Goal: Transaction & Acquisition: Purchase product/service

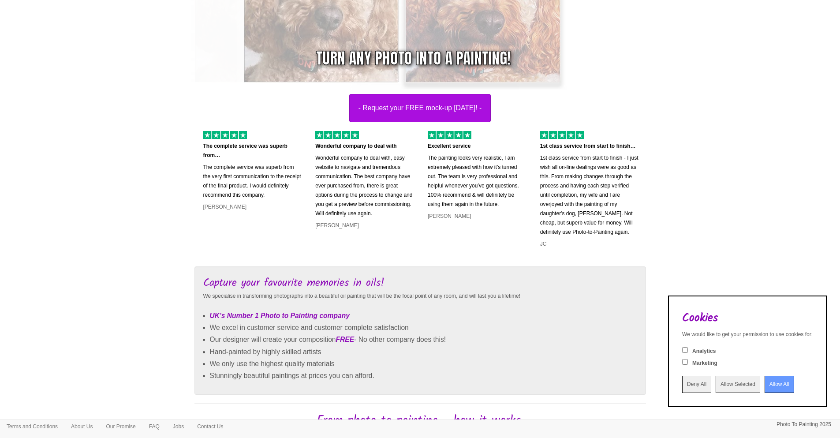
scroll to position [349, 0]
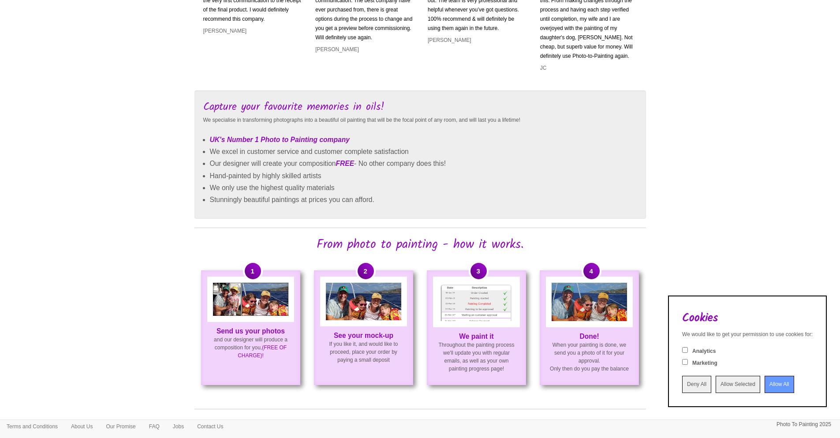
click at [776, 385] on input "Allow All" at bounding box center [780, 384] width 30 height 17
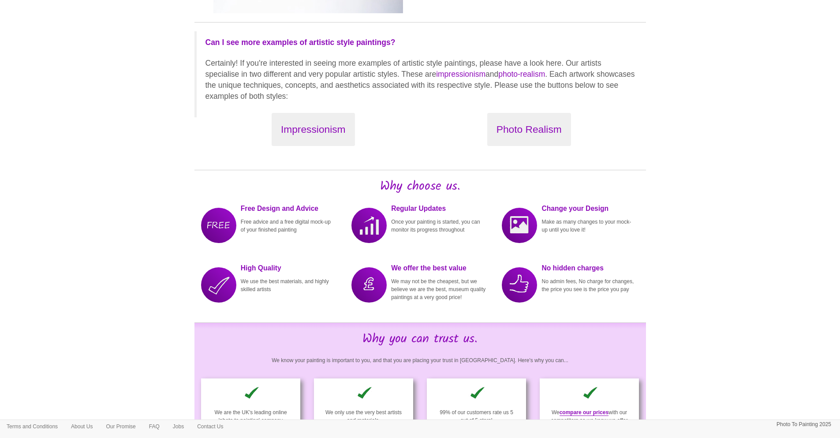
scroll to position [1376, 0]
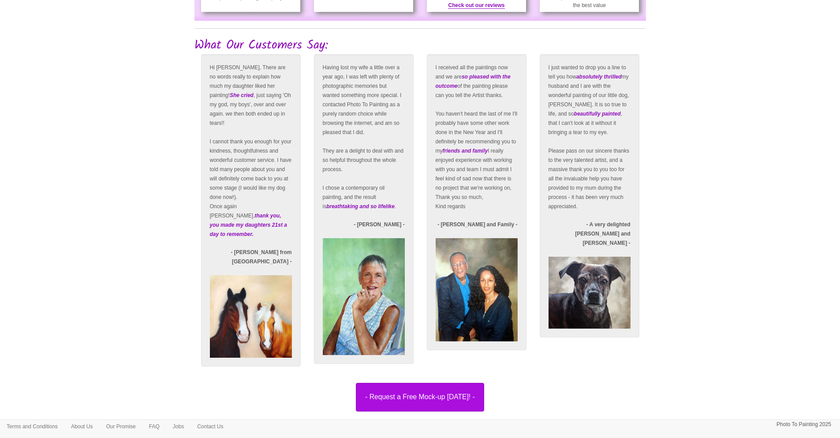
click at [352, 330] on img at bounding box center [364, 296] width 82 height 116
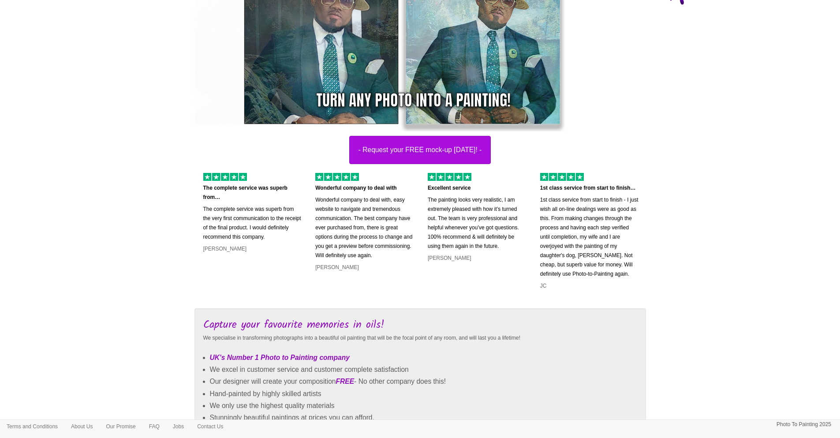
scroll to position [0, 0]
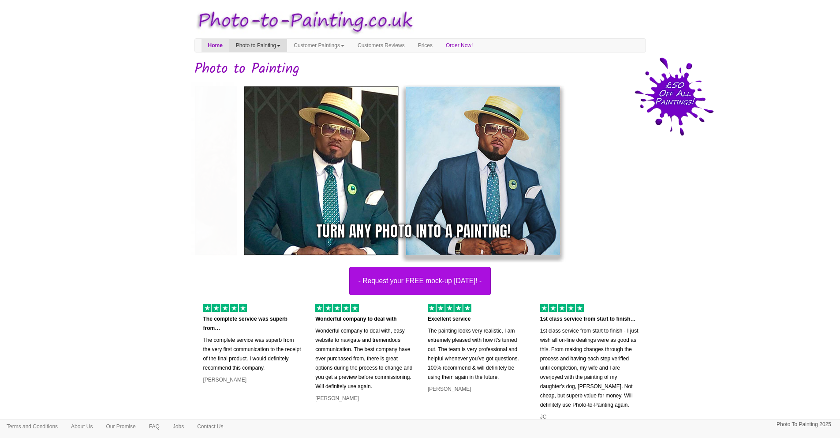
click at [275, 46] on link "Photo to Painting" at bounding box center [258, 45] width 58 height 13
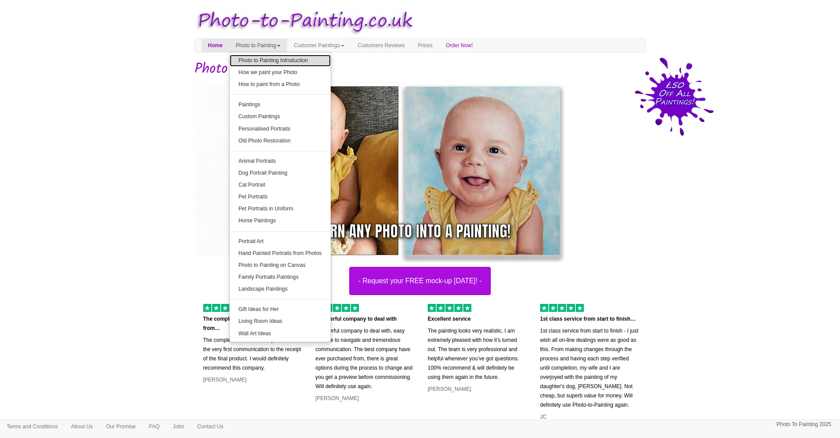
click at [273, 56] on link "Photo to Painting Introduction" at bounding box center [280, 61] width 101 height 12
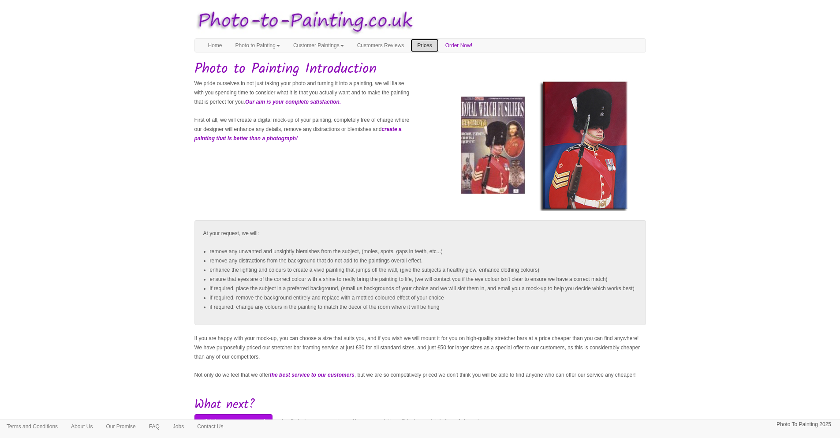
click at [438, 44] on link "Prices" at bounding box center [425, 45] width 28 height 13
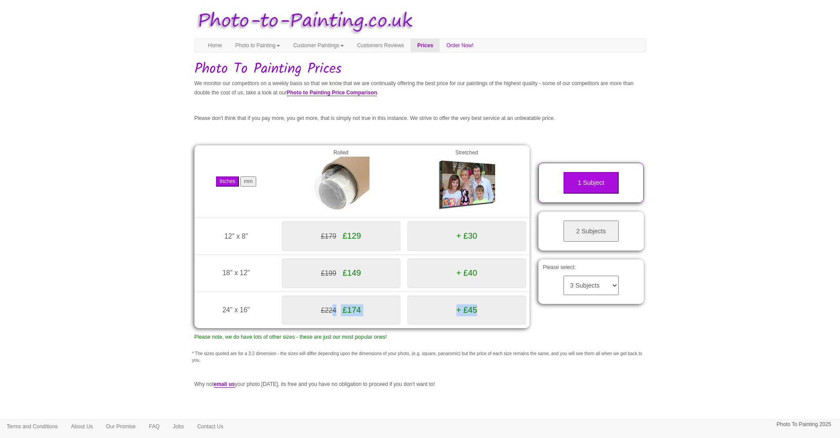
drag, startPoint x: 330, startPoint y: 309, endPoint x: 514, endPoint y: 318, distance: 183.7
click at [530, 316] on div "Inches mm Rolled Stretched 12" x 8" (305mm x 203mm) £179 £129 + £30 18" x 12"" at bounding box center [362, 241] width 349 height 219
drag, startPoint x: 462, startPoint y: 320, endPoint x: 555, endPoint y: 286, distance: 98.5
click at [467, 318] on div "+ £45" at bounding box center [467, 310] width 119 height 30
click at [581, 281] on select "3 Subjects 4 Subjects 5 Subjects 6 Subjects 7 Subjects 8 Subjects 9 Subjects 10…" at bounding box center [591, 285] width 55 height 19
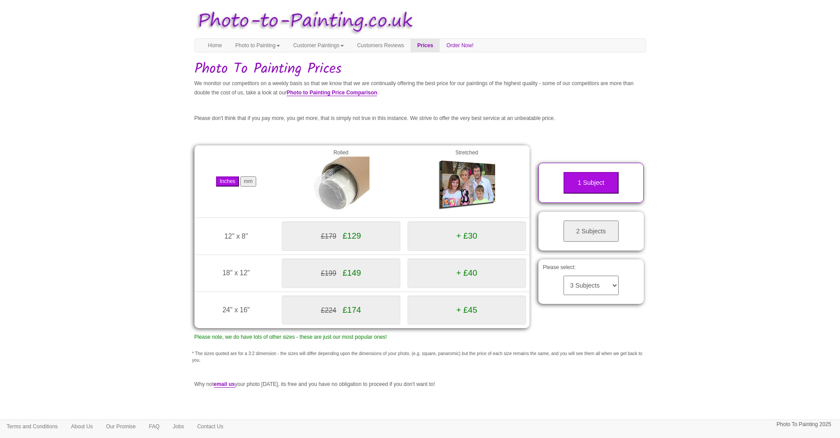
click at [564, 276] on select "3 Subjects 4 Subjects 5 Subjects 6 Subjects 7 Subjects 8 Subjects 9 Subjects 10…" at bounding box center [591, 285] width 55 height 19
click at [604, 242] on div "2 Subjects" at bounding box center [591, 231] width 105 height 39
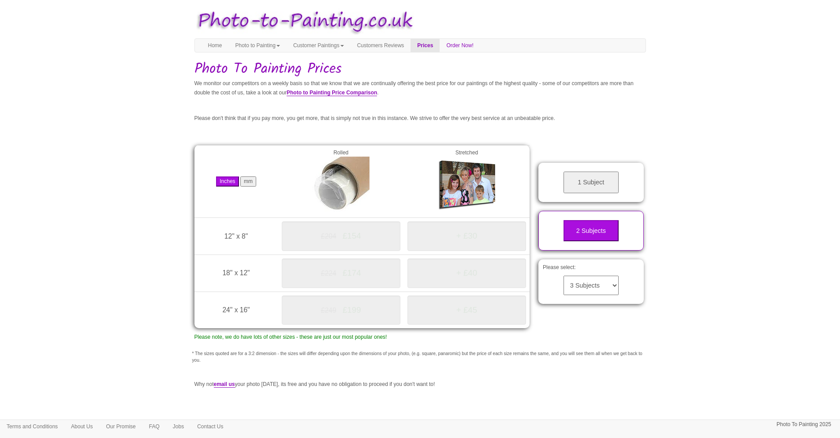
click at [586, 175] on button "1 Subject" at bounding box center [591, 183] width 55 height 22
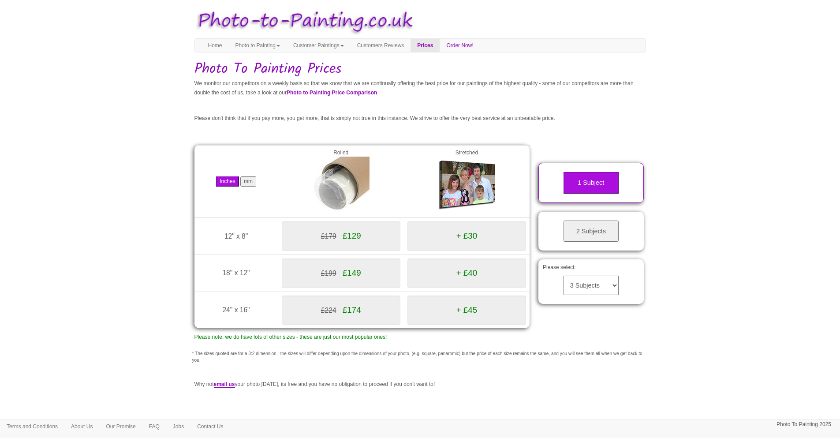
click at [251, 179] on button "mm" at bounding box center [248, 181] width 16 height 10
click at [230, 180] on button "Inches" at bounding box center [227, 181] width 22 height 10
drag, startPoint x: 221, startPoint y: 311, endPoint x: 264, endPoint y: 312, distance: 43.2
click at [264, 312] on td "24" x 16" (610mm x 406mm)" at bounding box center [236, 310] width 84 height 37
copy span "24" x 16""
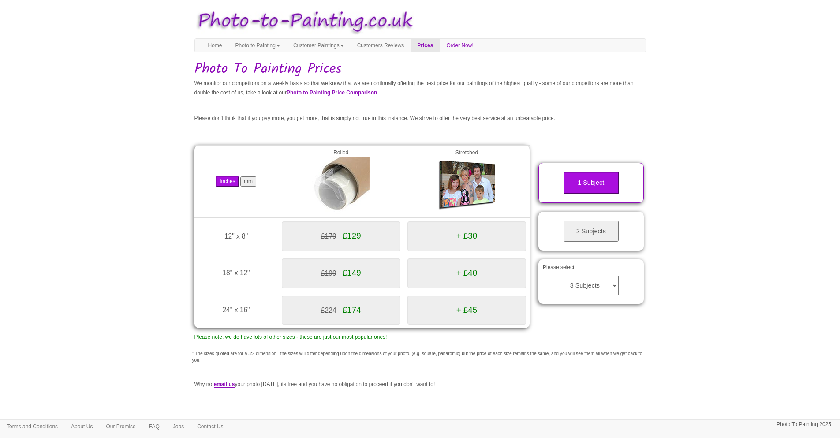
click at [707, 141] on body "Your painting - risk free Toggle navigation Menu Home Photo to Painting Photo t…" at bounding box center [420, 256] width 840 height 505
click at [456, 198] on img at bounding box center [466, 185] width 57 height 57
click at [333, 44] on link "Customer Paintings" at bounding box center [319, 45] width 64 height 13
click at [340, 72] on link "Painting of the Month" at bounding box center [322, 73] width 70 height 12
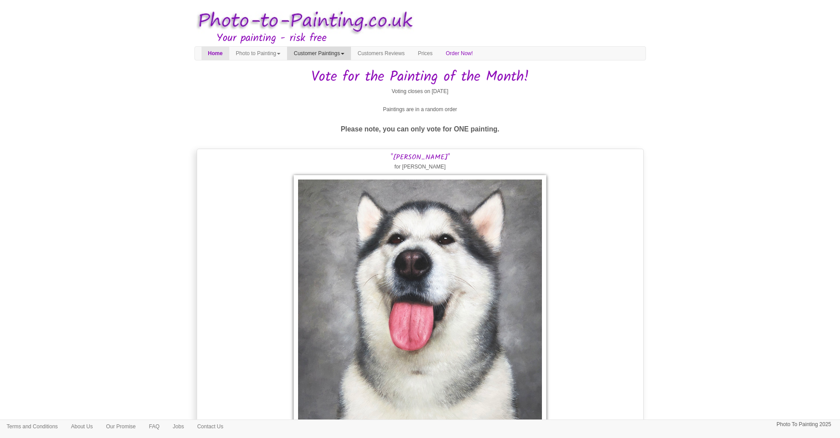
click at [343, 52] on link "Customer Paintings" at bounding box center [319, 53] width 64 height 13
click at [339, 93] on link "Paintings of the Year" at bounding box center [323, 92] width 70 height 12
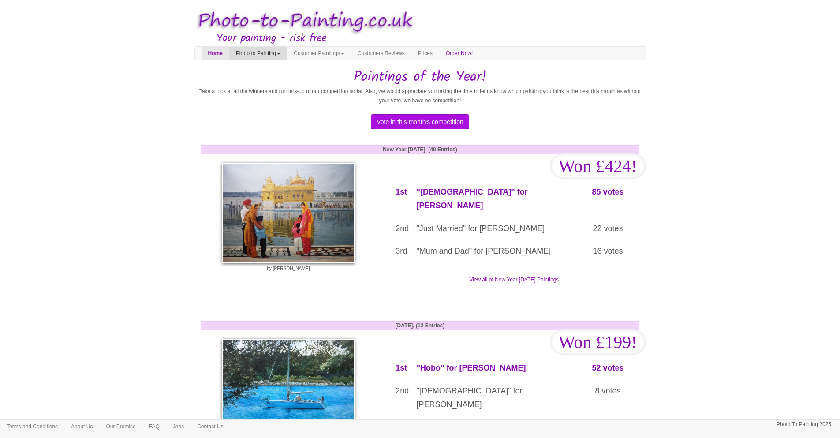
click at [268, 52] on link "Photo to Painting" at bounding box center [258, 53] width 58 height 13
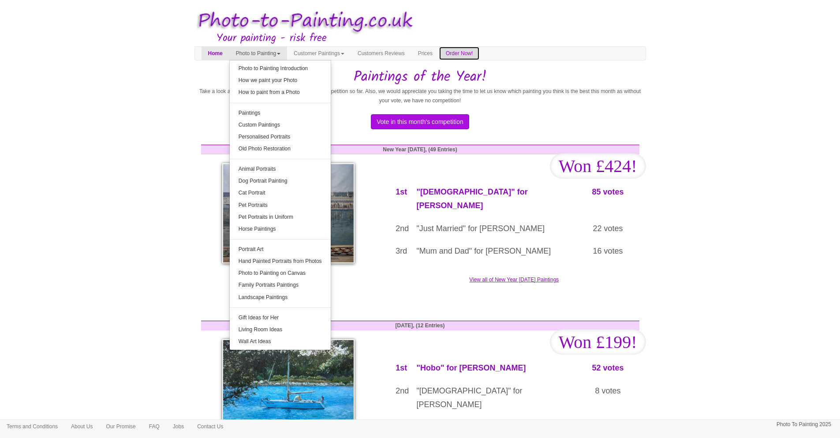
click at [479, 52] on link "Order Now!" at bounding box center [459, 53] width 40 height 13
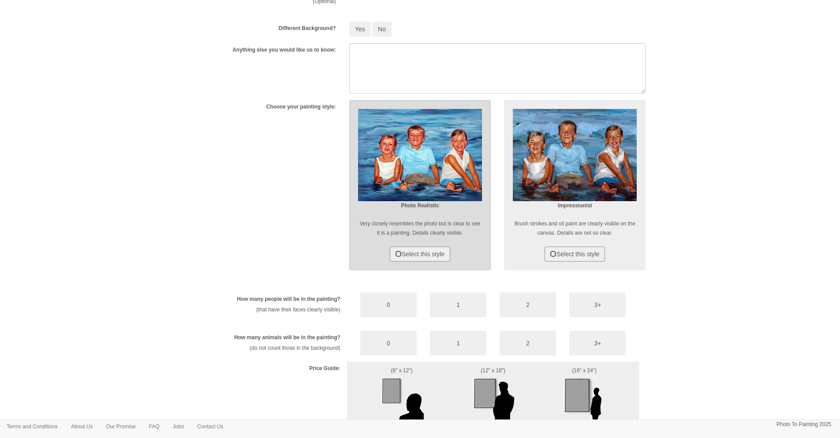
scroll to position [259, 0]
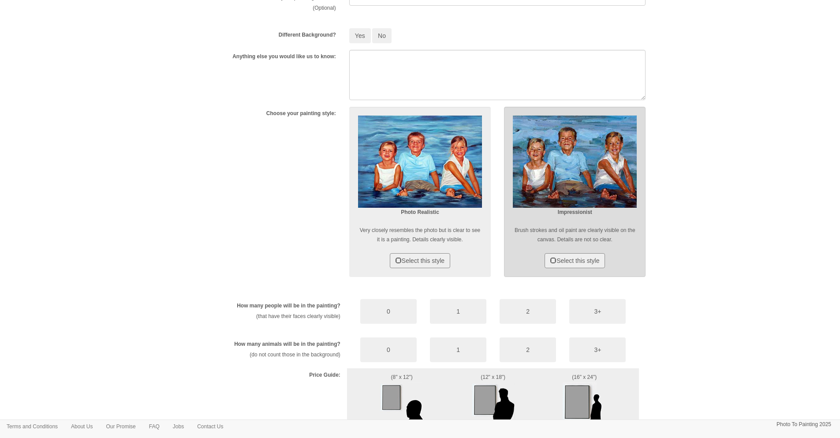
click at [591, 171] on img at bounding box center [575, 162] width 124 height 92
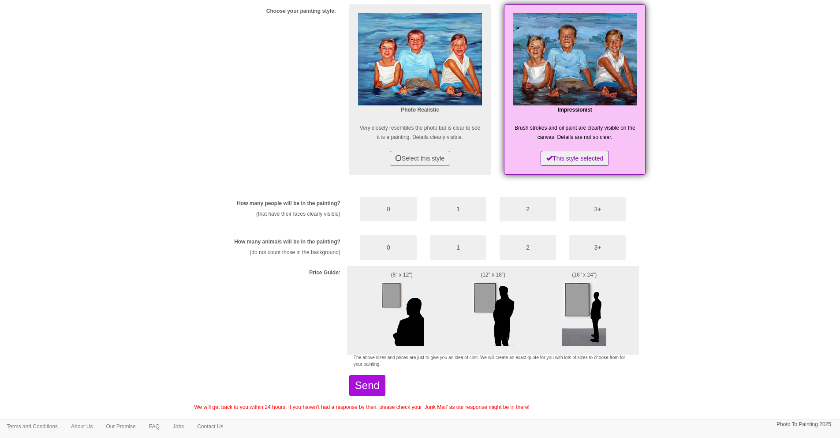
scroll to position [363, 0]
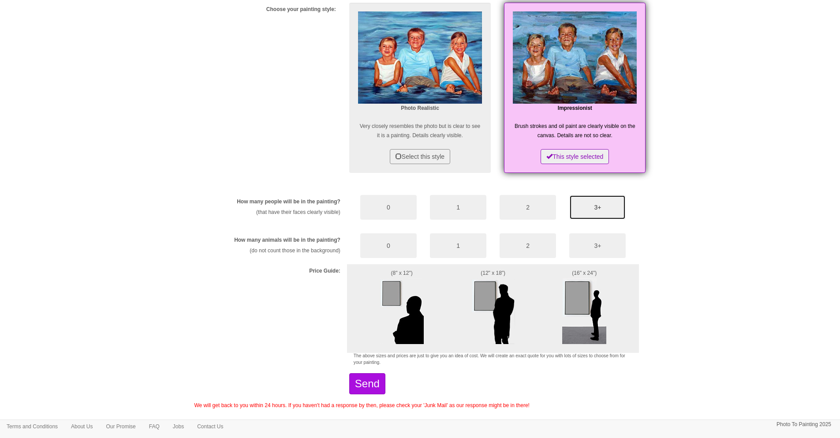
click at [582, 207] on button "3+" at bounding box center [597, 207] width 56 height 25
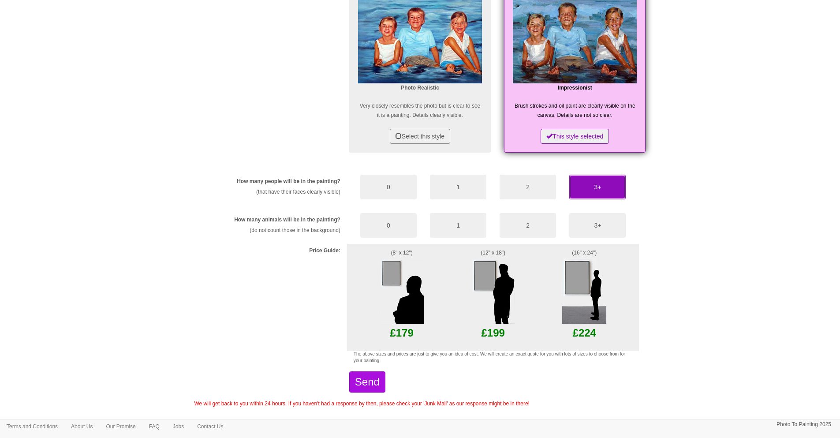
scroll to position [384, 0]
click at [397, 222] on button "0" at bounding box center [388, 225] width 56 height 25
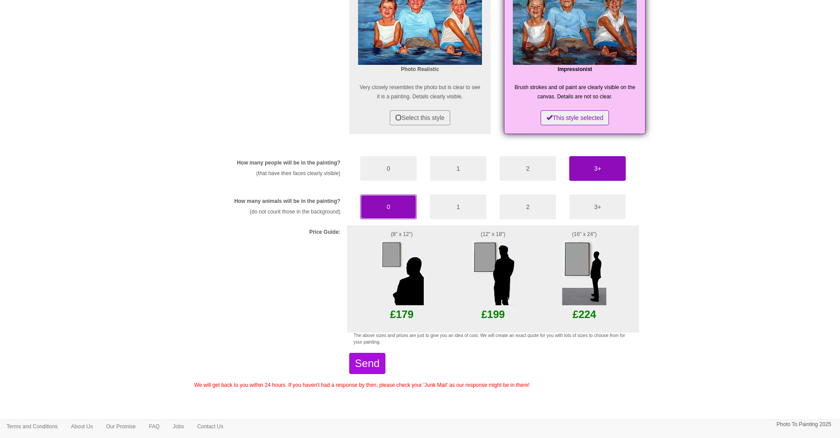
scroll to position [404, 0]
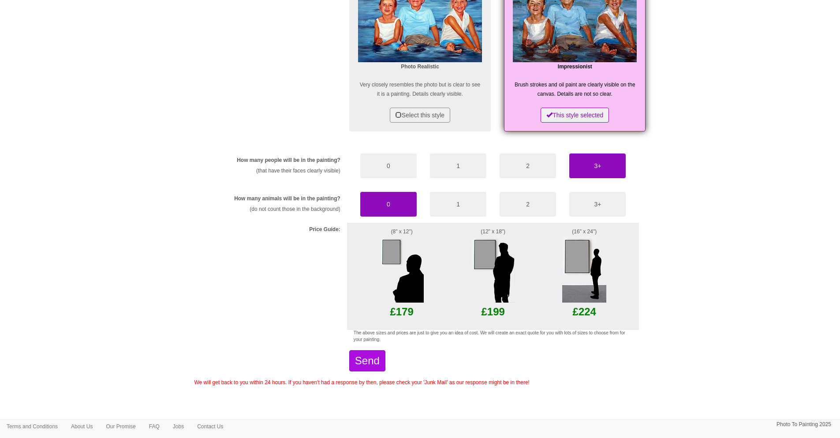
click at [584, 318] on p "£224" at bounding box center [584, 312] width 97 height 19
click at [582, 265] on img at bounding box center [584, 269] width 44 height 66
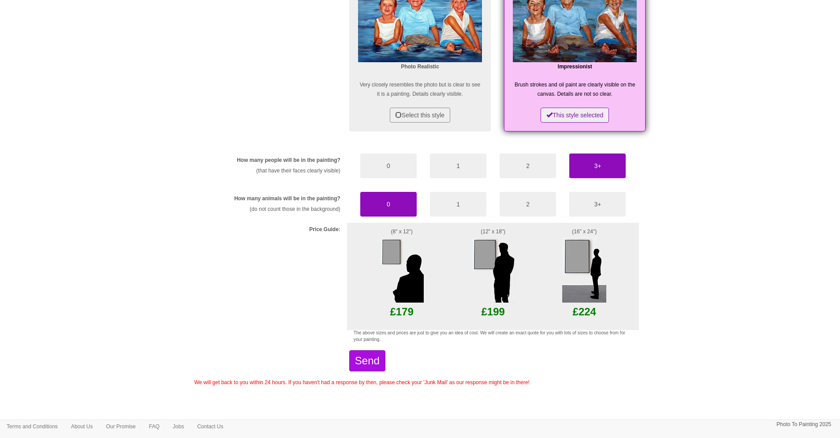
drag, startPoint x: 482, startPoint y: 264, endPoint x: 463, endPoint y: 263, distance: 19.0
click at [481, 264] on img at bounding box center [493, 269] width 44 height 66
click at [404, 259] on img at bounding box center [402, 269] width 44 height 66
click at [609, 266] on div "(16" x 24") £224" at bounding box center [585, 276] width 110 height 107
click at [586, 255] on img at bounding box center [584, 269] width 44 height 66
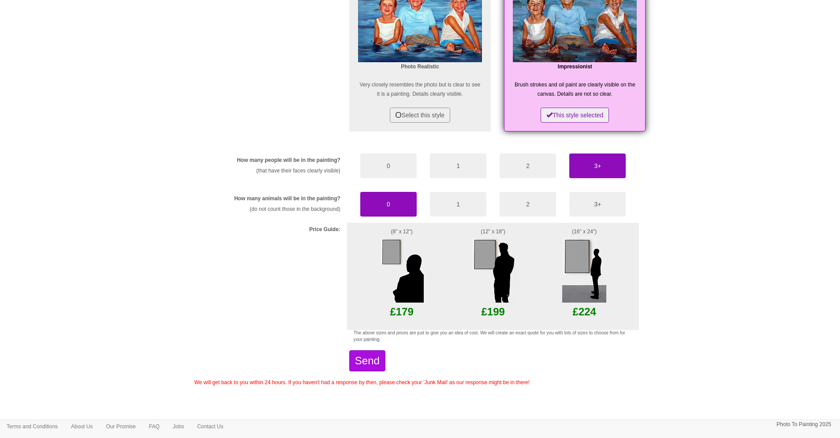
click at [586, 255] on img at bounding box center [584, 269] width 44 height 66
click at [587, 309] on p "£224" at bounding box center [584, 312] width 97 height 19
click at [586, 311] on p "£224" at bounding box center [584, 312] width 97 height 19
click at [593, 226] on div "(16" x 24") £224" at bounding box center [585, 276] width 110 height 107
click at [583, 235] on p "(16" x 24")" at bounding box center [584, 231] width 97 height 9
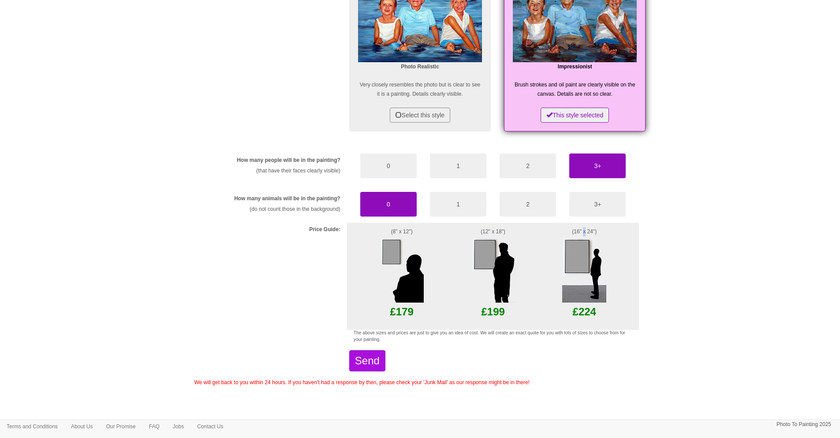
click at [583, 235] on p "(16" x 24")" at bounding box center [584, 231] width 97 height 9
click at [664, 235] on body "Your painting - risk free Toggle navigation Menu Home Photo to Painting Photo t…" at bounding box center [420, 19] width 840 height 838
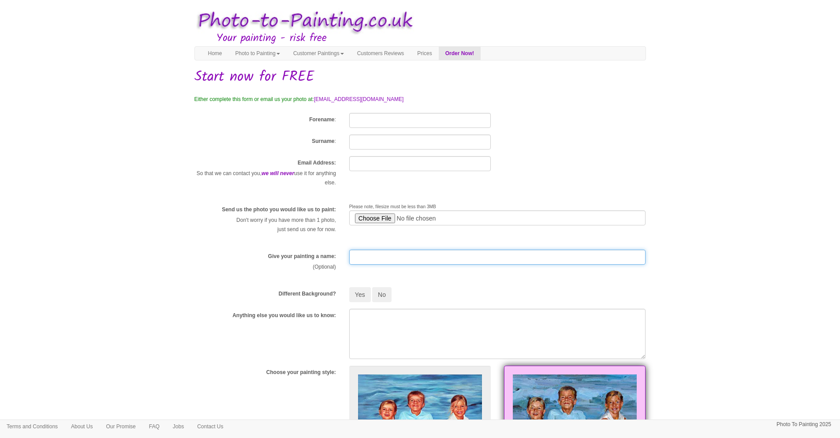
click at [375, 260] on input "text" at bounding box center [497, 257] width 297 height 15
click at [708, 166] on body "Your painting - risk free Toggle navigation Menu Home Photo to Painting Photo t…" at bounding box center [420, 423] width 840 height 838
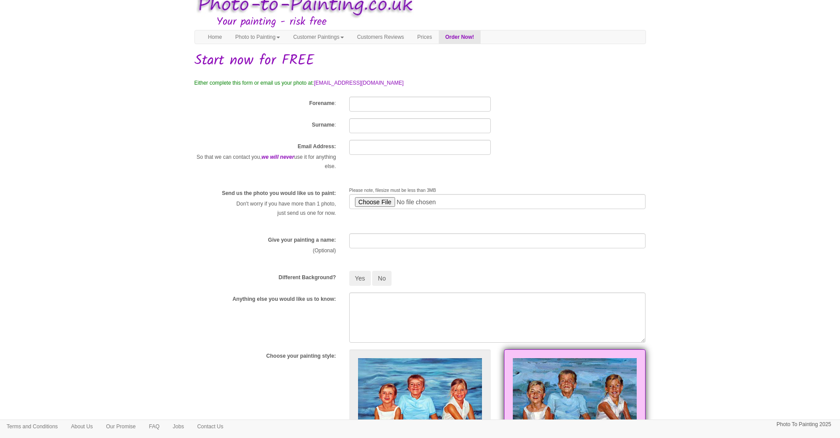
scroll to position [94, 0]
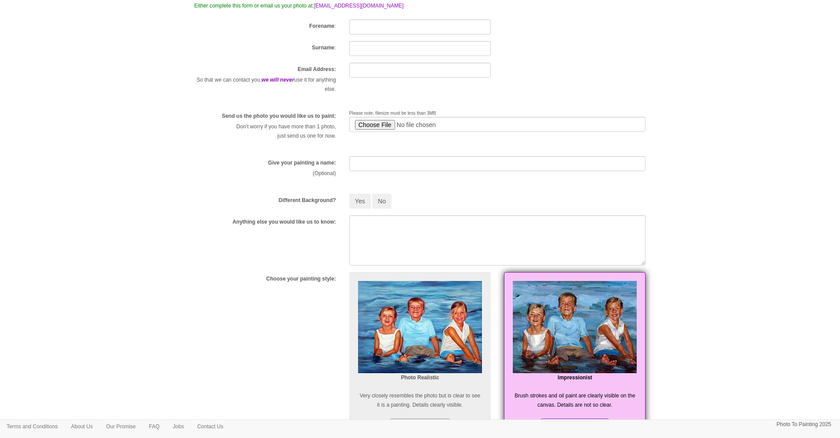
click at [671, 202] on body "Your painting - risk free Toggle navigation Menu Home Photo to Painting Photo t…" at bounding box center [420, 330] width 840 height 838
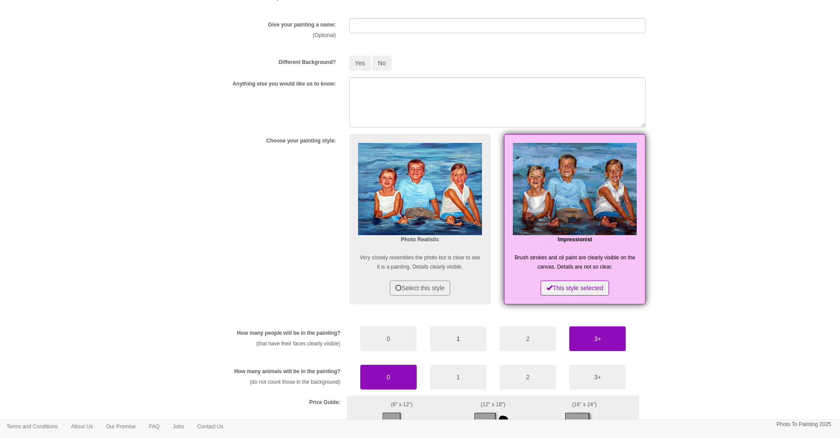
scroll to position [404, 0]
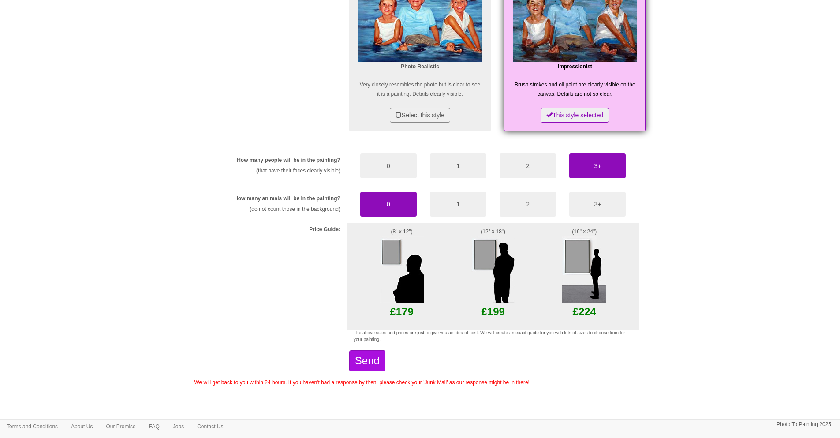
click at [483, 265] on img at bounding box center [493, 269] width 44 height 66
click at [363, 248] on div "(8" x 12") £179" at bounding box center [402, 276] width 110 height 107
click at [404, 256] on img at bounding box center [402, 269] width 44 height 66
click at [340, 137] on div "Choose your painting style: Photo Realistic Very closely resembles the photo bu…" at bounding box center [420, 50] width 465 height 179
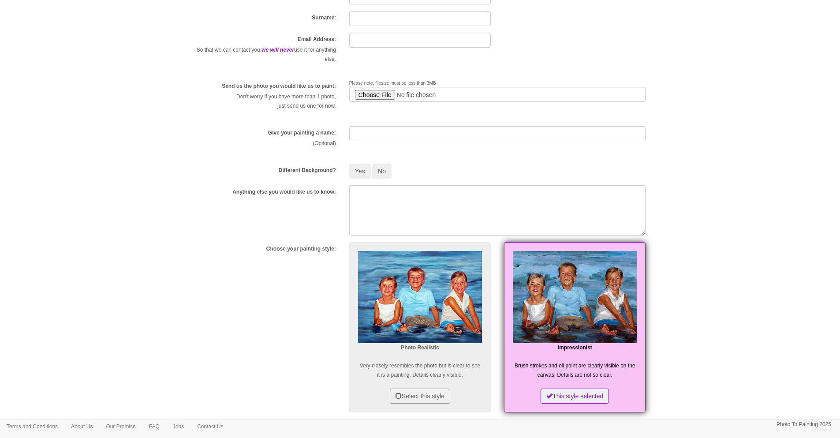
scroll to position [0, 0]
